Goal: Task Accomplishment & Management: Complete application form

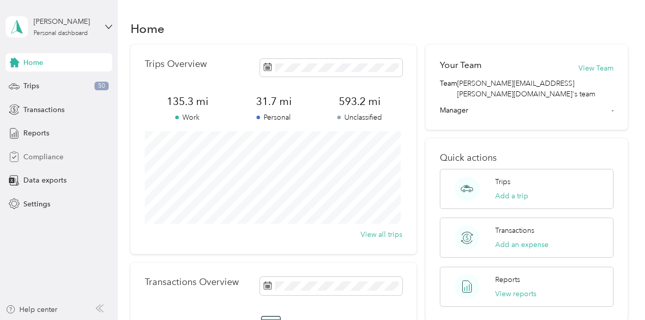
click at [46, 157] on span "Compliance" at bounding box center [43, 157] width 40 height 11
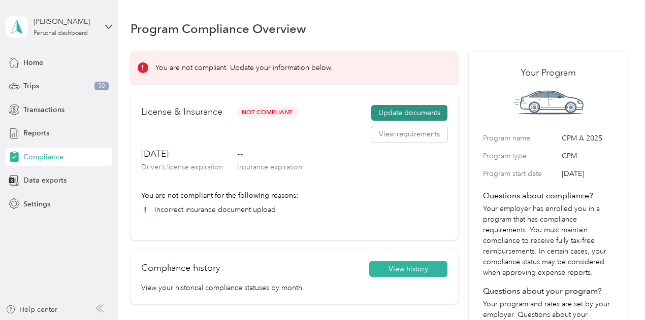
click at [407, 111] on button "Update documents" at bounding box center [409, 113] width 76 height 16
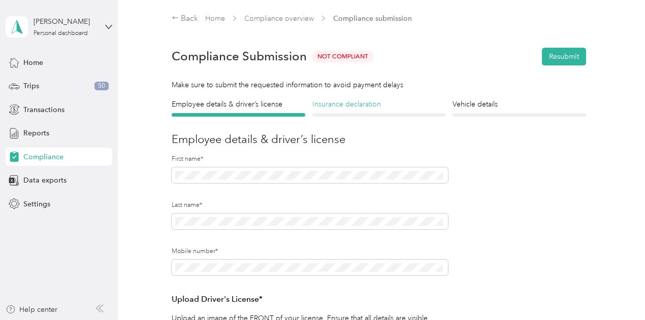
click at [352, 103] on h4 "Insurance declaration" at bounding box center [378, 104] width 133 height 11
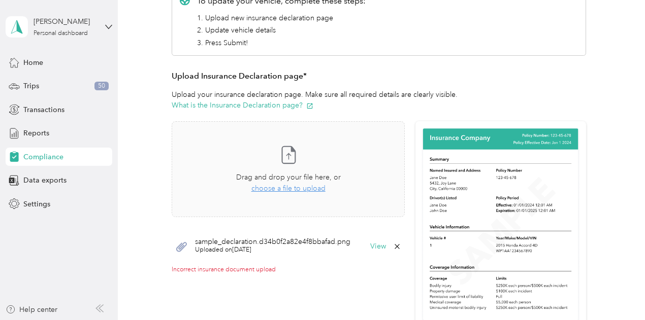
scroll to position [164, 0]
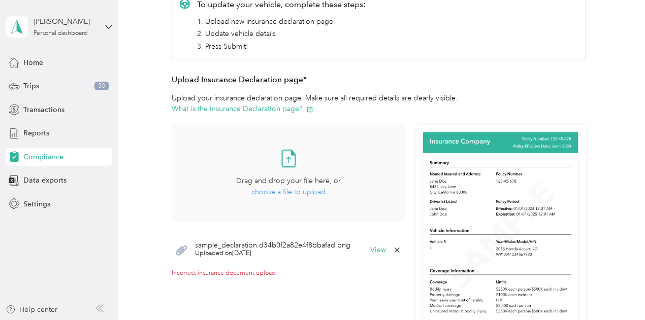
click at [271, 191] on span "choose a file to upload" at bounding box center [288, 192] width 74 height 9
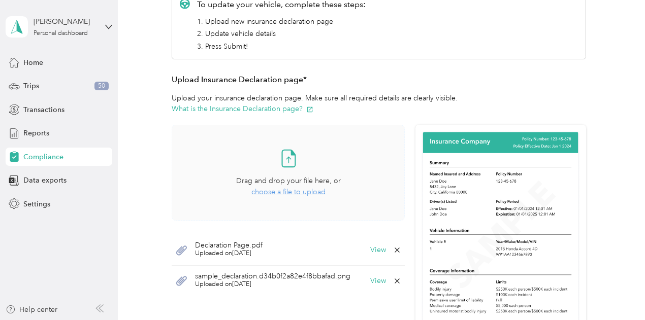
click at [276, 193] on span "choose a file to upload" at bounding box center [288, 192] width 74 height 9
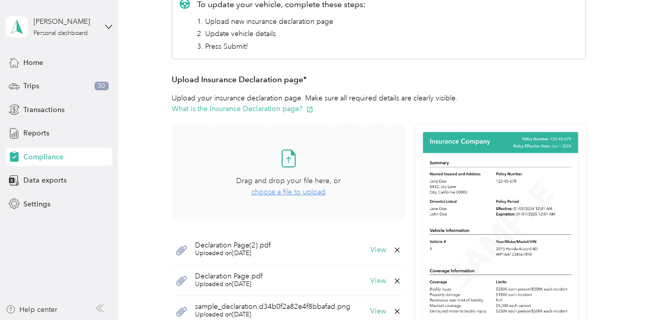
click at [284, 158] on icon at bounding box center [288, 158] width 20 height 20
click at [376, 247] on button "View" at bounding box center [378, 250] width 16 height 7
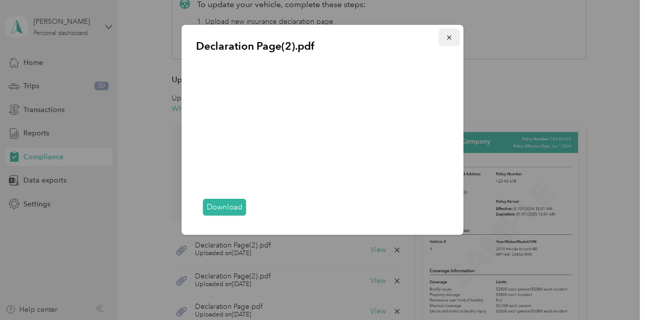
click at [446, 36] on icon "button" at bounding box center [449, 37] width 7 height 7
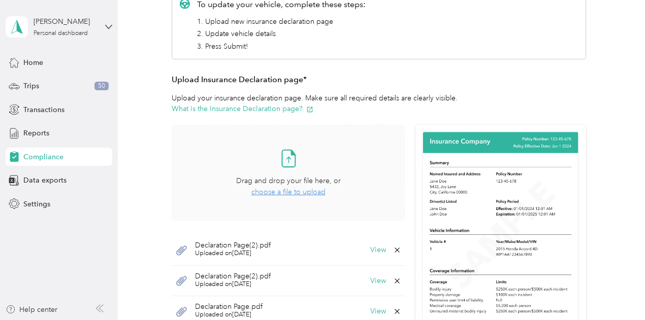
click at [251, 283] on span "Uploaded on [DATE]" at bounding box center [233, 284] width 76 height 9
click at [374, 281] on button "View" at bounding box center [378, 281] width 16 height 7
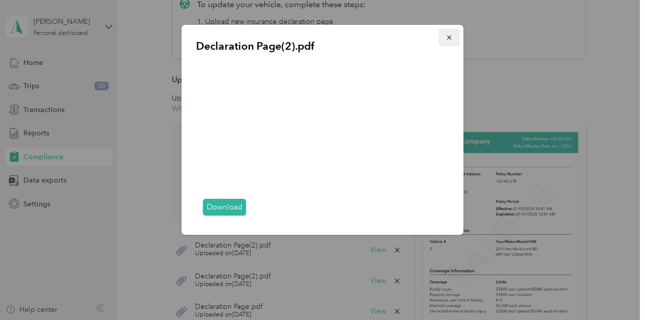
click at [446, 34] on icon "button" at bounding box center [449, 37] width 7 height 7
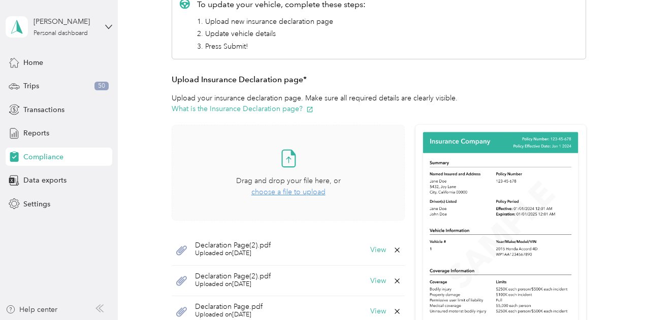
click at [243, 311] on span "Uploaded on [DATE]" at bounding box center [228, 315] width 67 height 9
click at [233, 306] on span "Declaration Page.pdf" at bounding box center [228, 306] width 67 height 7
click at [370, 308] on button "View" at bounding box center [378, 311] width 16 height 7
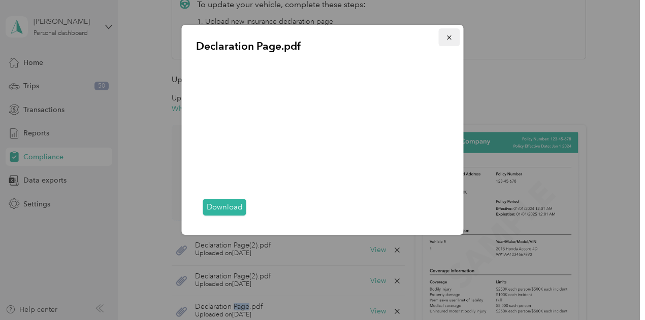
click at [449, 40] on icon "button" at bounding box center [449, 37] width 7 height 7
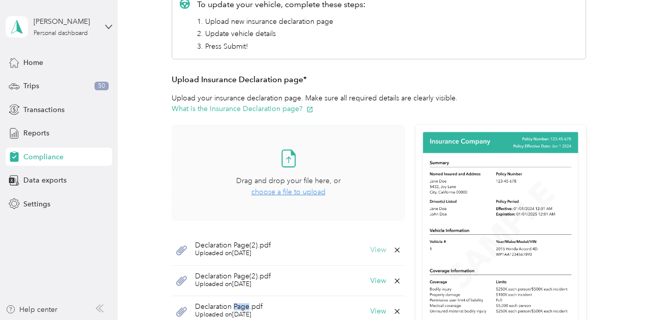
click at [376, 249] on button "View" at bounding box center [378, 250] width 16 height 7
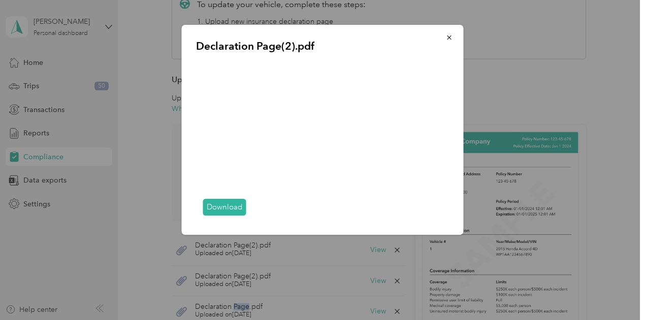
click at [217, 210] on link "Download" at bounding box center [224, 207] width 43 height 17
click at [242, 273] on div at bounding box center [322, 160] width 645 height 320
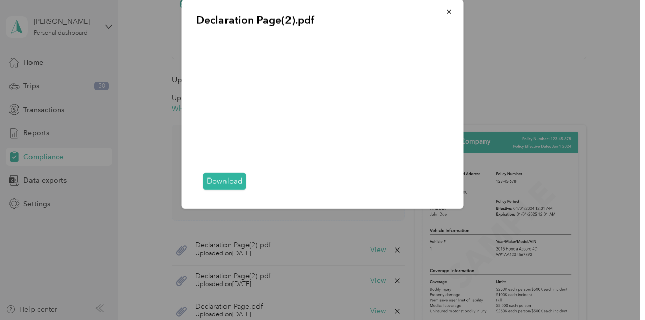
click at [242, 273] on div at bounding box center [322, 160] width 645 height 320
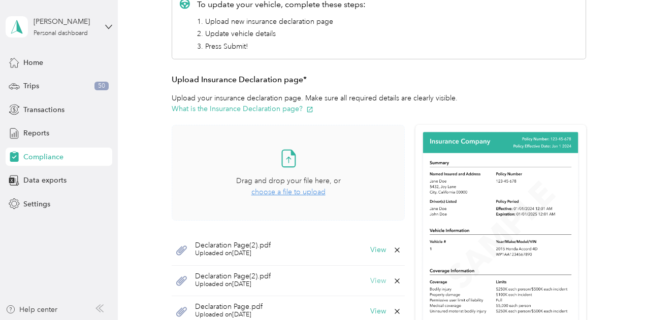
click at [376, 279] on button "View" at bounding box center [378, 281] width 16 height 7
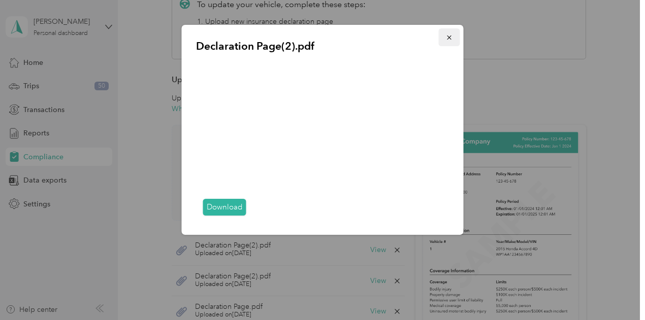
click at [454, 35] on button "button" at bounding box center [448, 37] width 21 height 18
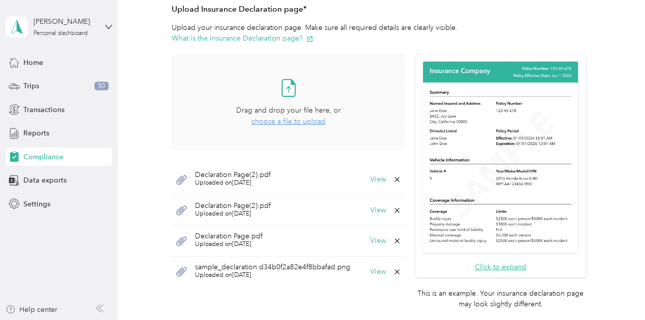
scroll to position [246, 0]
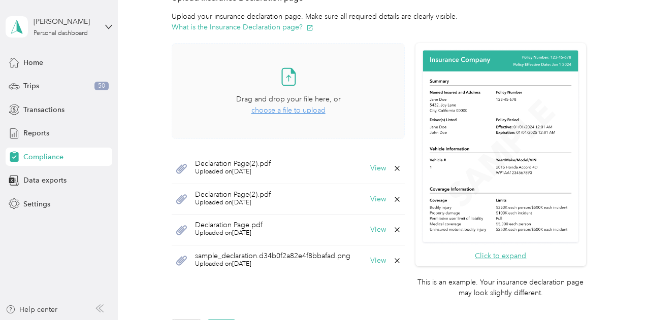
click at [395, 170] on icon at bounding box center [397, 168] width 8 height 8
click at [371, 174] on button "Yes" at bounding box center [369, 175] width 20 height 16
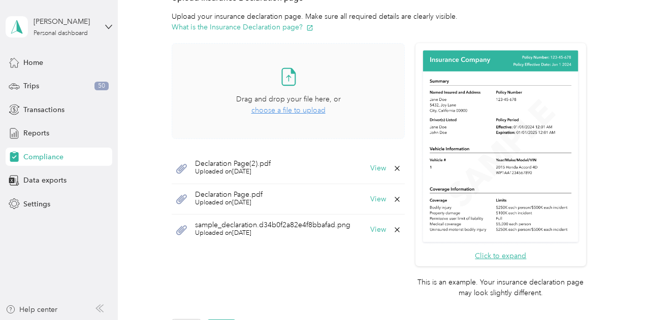
click at [235, 224] on span "sample_declaration.d34b0f2a82e4f8bbafad.png" at bounding box center [272, 225] width 155 height 7
click at [375, 223] on div "sample_declaration.d34b0f2a82e4f8bbafad.png Uploaded on [DATE] View" at bounding box center [288, 230] width 233 height 30
click at [375, 229] on button "View" at bounding box center [378, 229] width 16 height 7
click at [375, 229] on div at bounding box center [322, 160] width 645 height 320
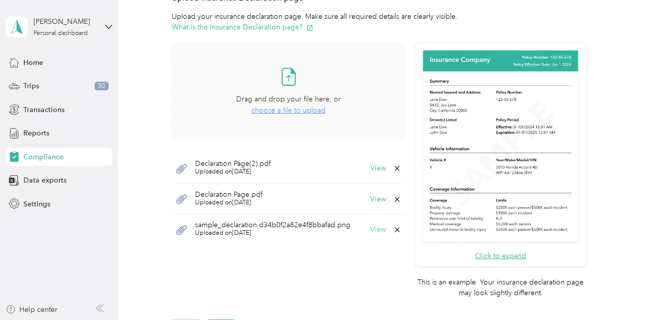
click at [375, 229] on button "View" at bounding box center [378, 229] width 16 height 7
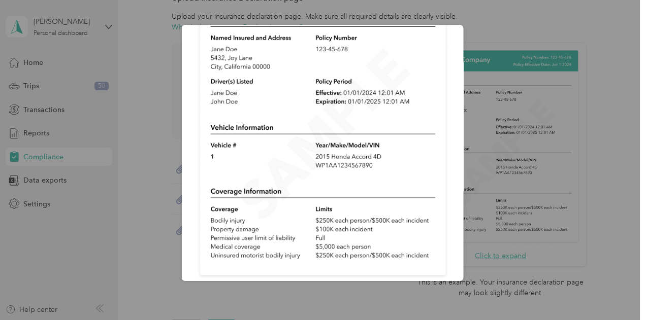
scroll to position [95, 0]
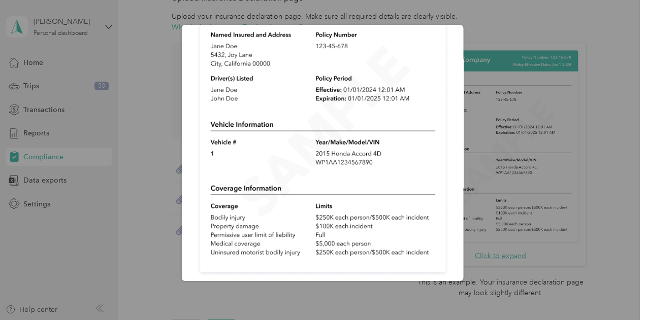
click at [504, 11] on div at bounding box center [322, 160] width 645 height 320
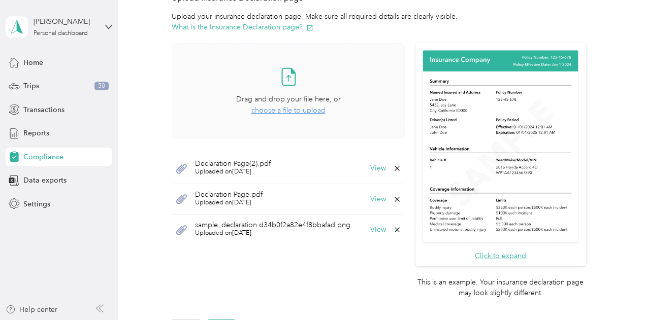
click at [252, 198] on span "Uploaded on [DATE]" at bounding box center [228, 202] width 67 height 9
click at [371, 196] on button "View" at bounding box center [378, 199] width 16 height 7
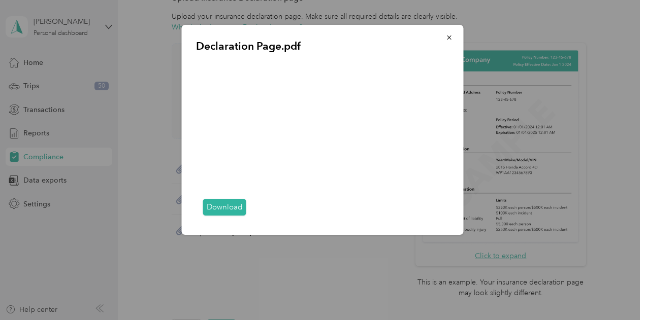
drag, startPoint x: 483, startPoint y: 190, endPoint x: 489, endPoint y: 198, distance: 10.2
click at [489, 198] on div "Declaration Page.pdf Download" at bounding box center [463, 131] width 282 height 213
click at [447, 218] on div "Download" at bounding box center [322, 208] width 253 height 26
drag, startPoint x: 433, startPoint y: 214, endPoint x: 450, endPoint y: 215, distance: 16.8
click at [450, 215] on div "Declaration Page.pdf Download" at bounding box center [323, 130] width 282 height 210
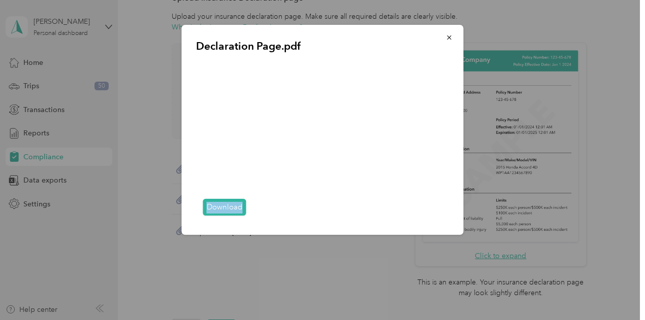
click at [442, 216] on div "Download" at bounding box center [322, 208] width 253 height 26
click at [450, 38] on icon "button" at bounding box center [449, 37] width 7 height 7
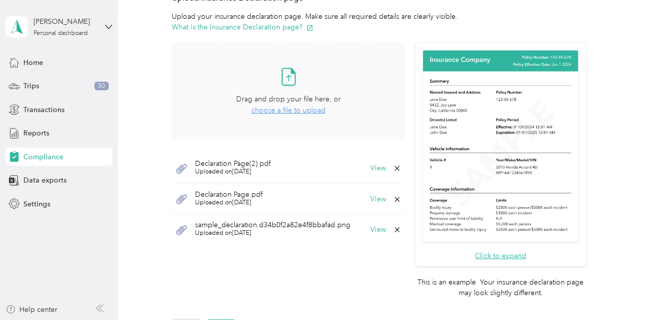
click at [254, 172] on span "Uploaded on [DATE]" at bounding box center [233, 171] width 76 height 9
click at [253, 168] on span "Uploaded on [DATE]" at bounding box center [233, 171] width 76 height 9
click at [376, 166] on button "View" at bounding box center [378, 168] width 16 height 7
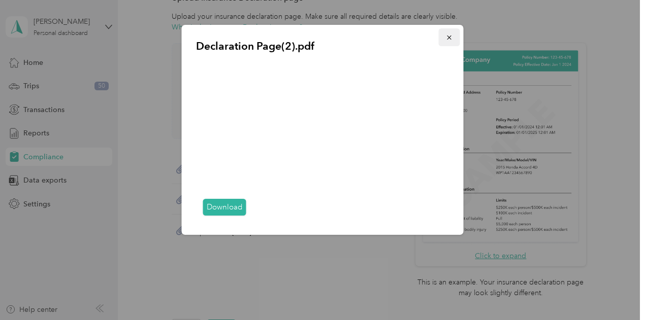
click at [453, 36] on button "button" at bounding box center [448, 37] width 21 height 18
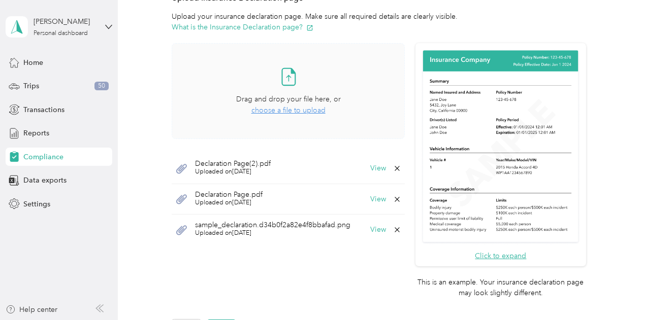
click at [394, 167] on icon at bounding box center [396, 168] width 5 height 5
click at [367, 175] on button "Yes" at bounding box center [369, 175] width 20 height 16
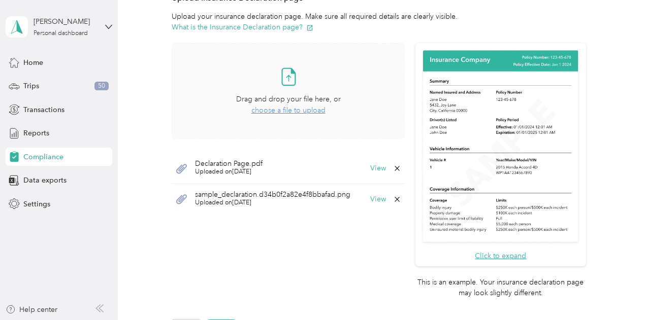
click at [394, 195] on icon at bounding box center [397, 199] width 8 height 8
click at [367, 207] on button "Yes" at bounding box center [369, 205] width 20 height 16
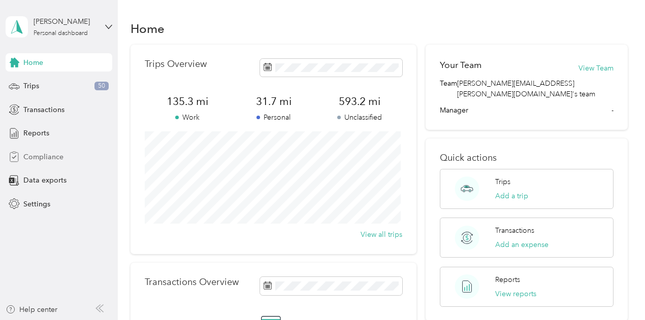
click at [49, 159] on span "Compliance" at bounding box center [43, 157] width 40 height 11
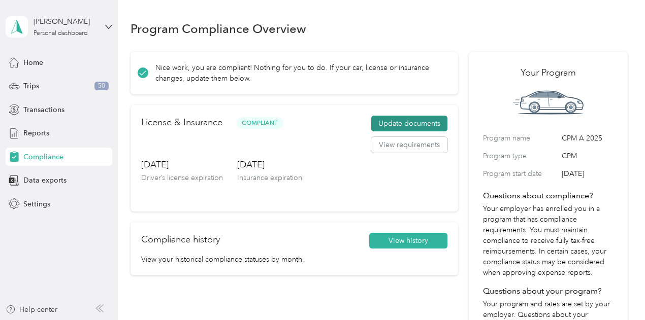
click at [396, 117] on button "Update documents" at bounding box center [409, 124] width 76 height 16
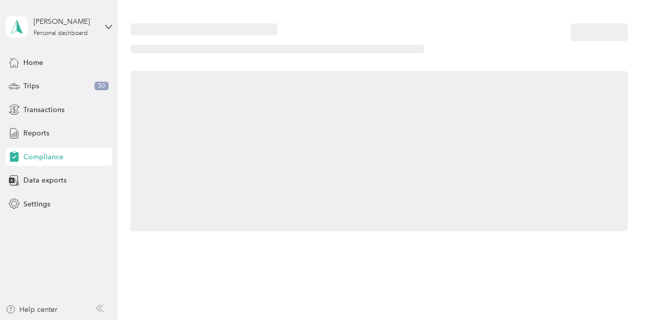
click at [396, 117] on div at bounding box center [378, 151] width 497 height 160
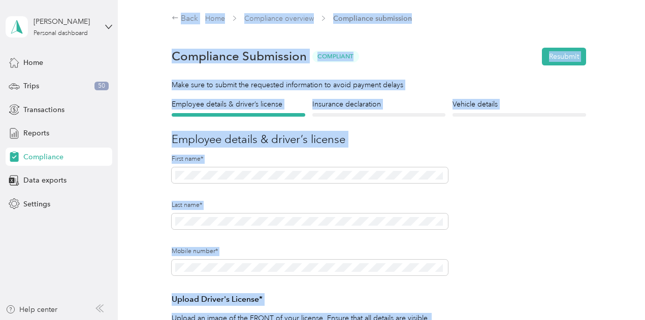
click at [431, 48] on div "Compliance Submission Compliant Resubmit" at bounding box center [379, 57] width 414 height 36
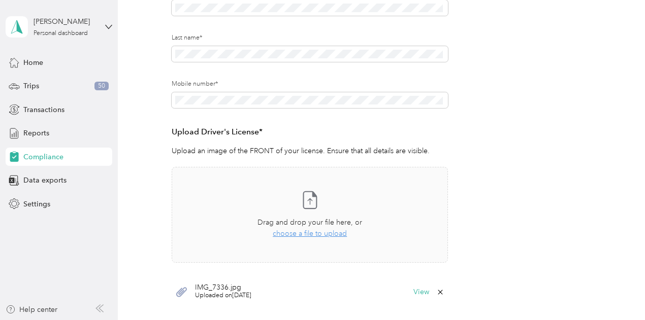
scroll to position [170, 0]
click at [305, 201] on icon at bounding box center [309, 198] width 20 height 20
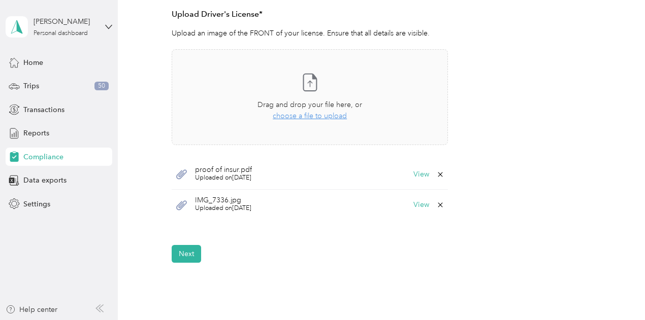
scroll to position [290, 0]
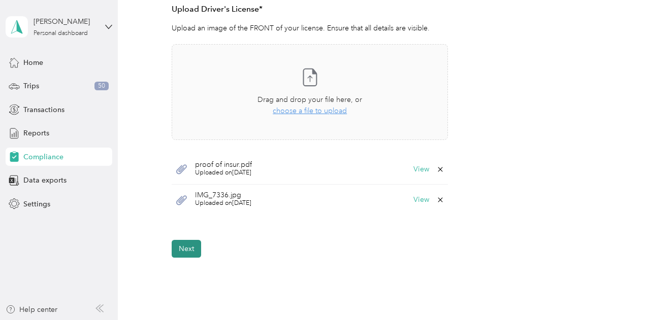
click at [184, 248] on button "Next" at bounding box center [186, 249] width 29 height 18
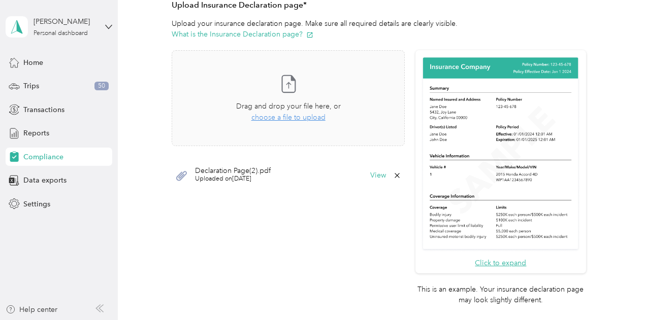
scroll to position [235, 0]
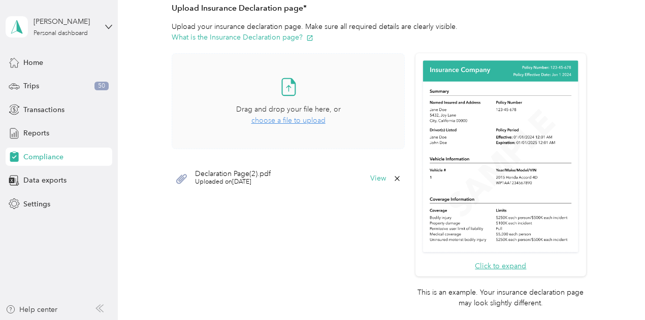
click at [274, 123] on span "choose a file to upload" at bounding box center [288, 120] width 74 height 9
